Goal: Transaction & Acquisition: Subscribe to service/newsletter

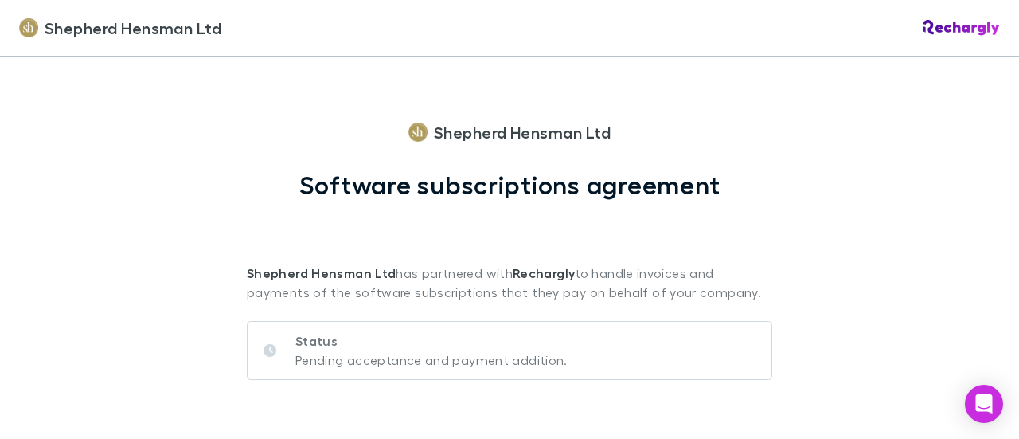
click at [379, 309] on div "Status Pending acceptance and payment addition." at bounding box center [510, 357] width 526 height 110
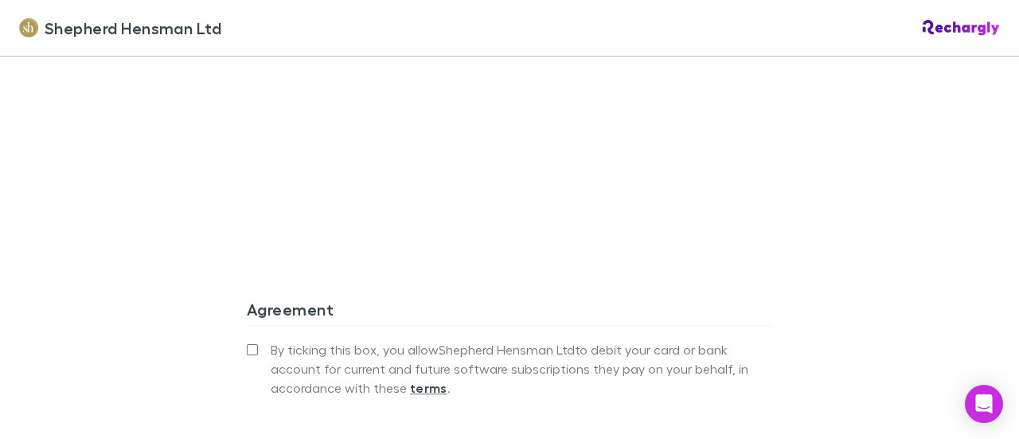
scroll to position [1513, 0]
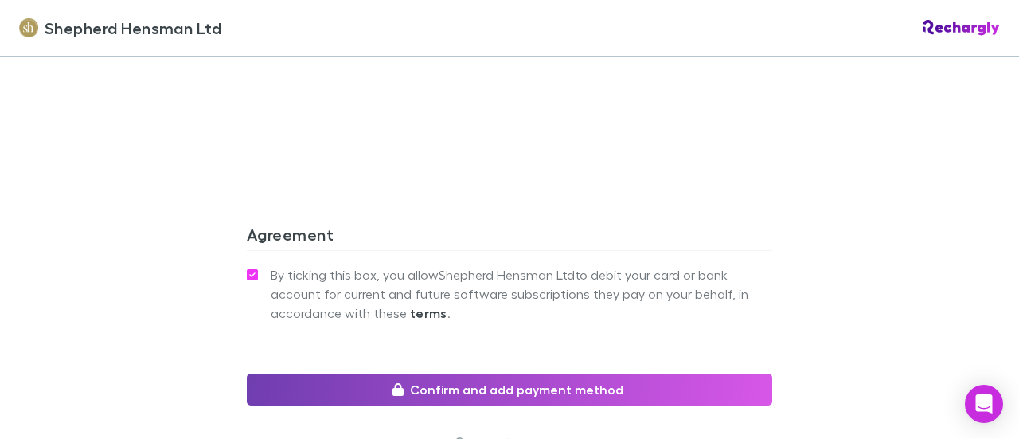
click at [517, 373] on button "Confirm and add payment method" at bounding box center [510, 389] width 526 height 32
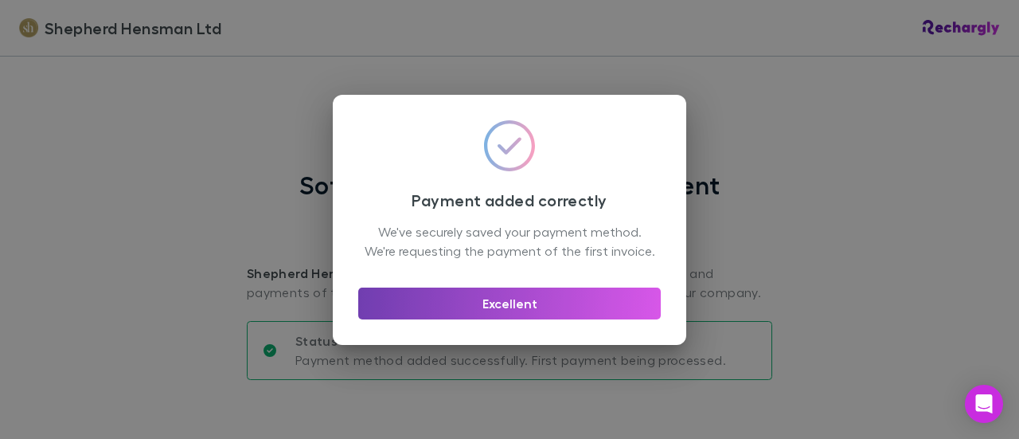
click at [454, 313] on button "Excellent" at bounding box center [509, 303] width 303 height 32
